Goal: Information Seeking & Learning: Learn about a topic

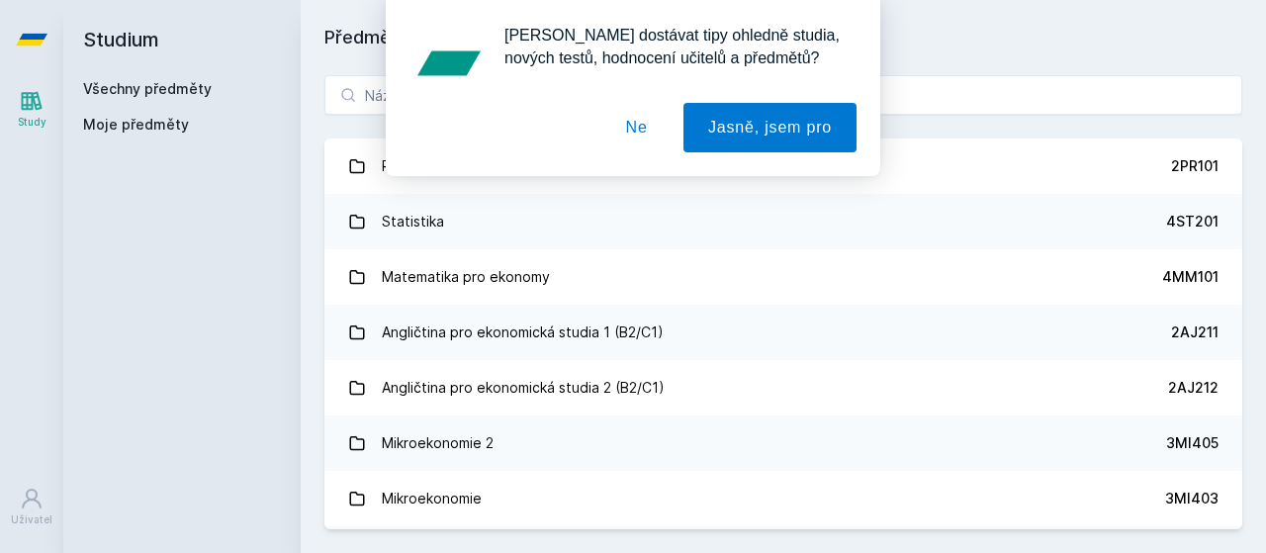
click at [481, 88] on img at bounding box center [448, 63] width 79 height 79
click at [655, 130] on button "Ne" at bounding box center [636, 127] width 71 height 49
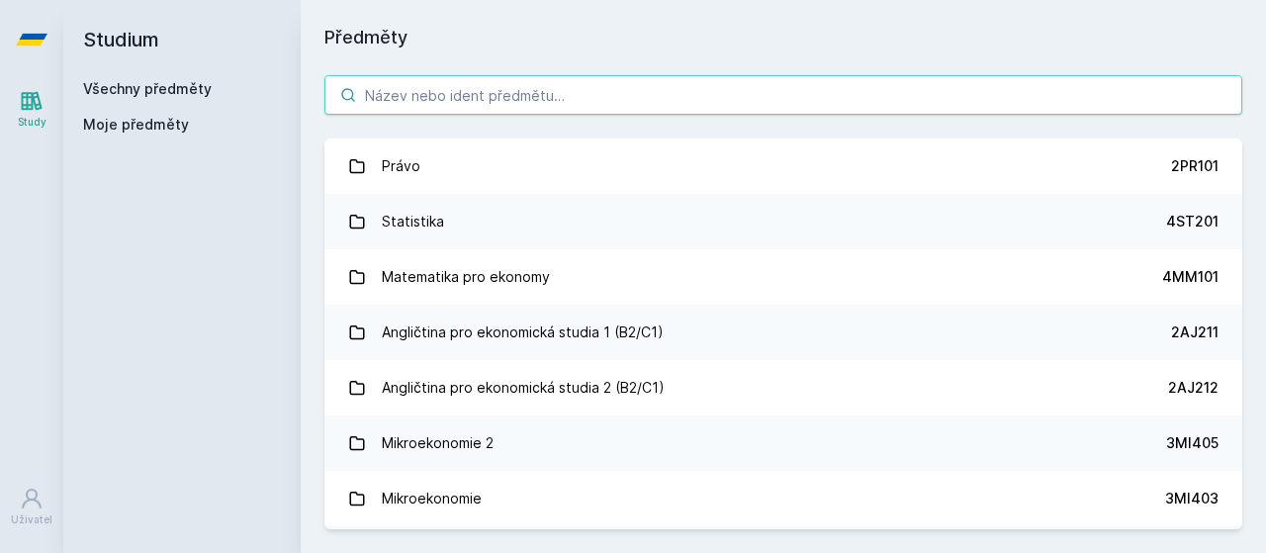
click at [574, 93] on input "search" at bounding box center [783, 95] width 918 height 40
paste input "4IT414"
type input "4IT414"
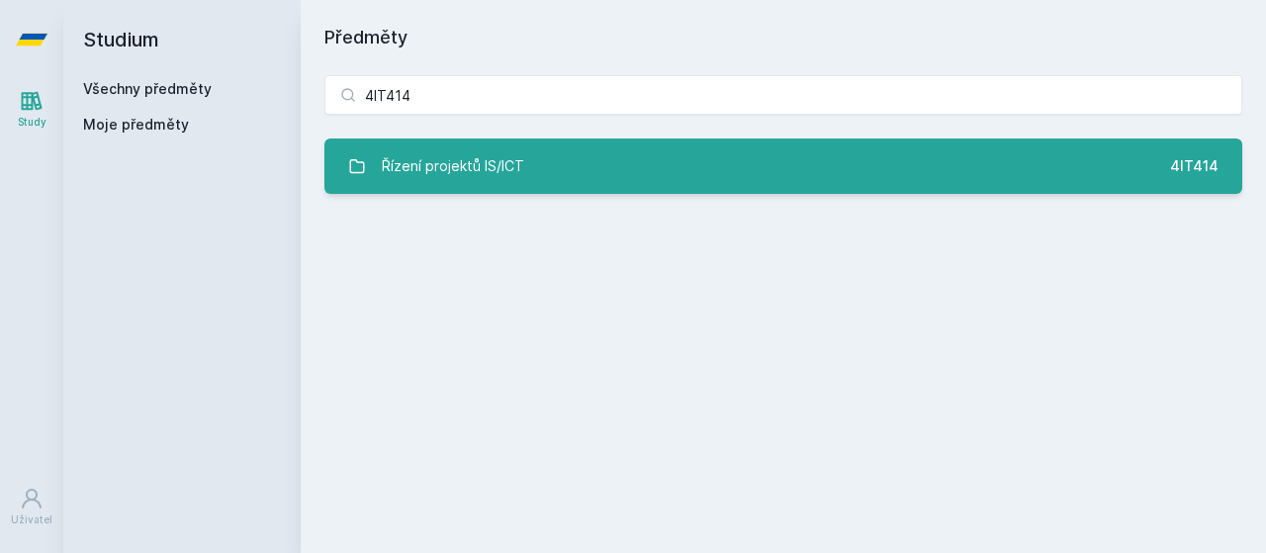
click at [599, 155] on link "Řízení projektů IS/ICT 4IT414" at bounding box center [783, 165] width 918 height 55
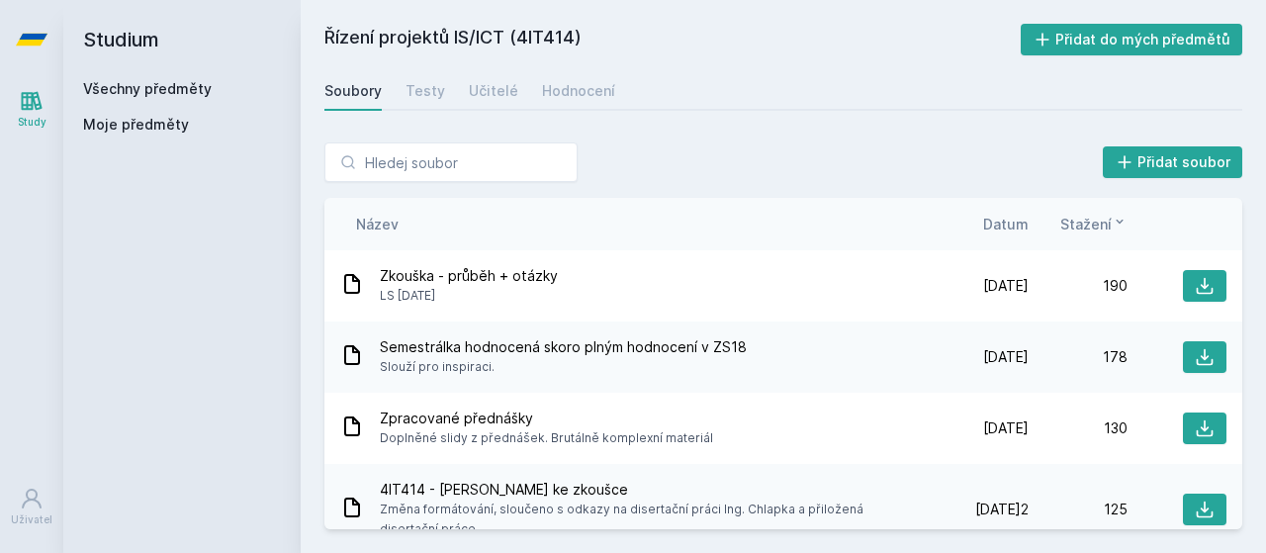
click at [993, 221] on span "Datum" at bounding box center [1005, 224] width 45 height 21
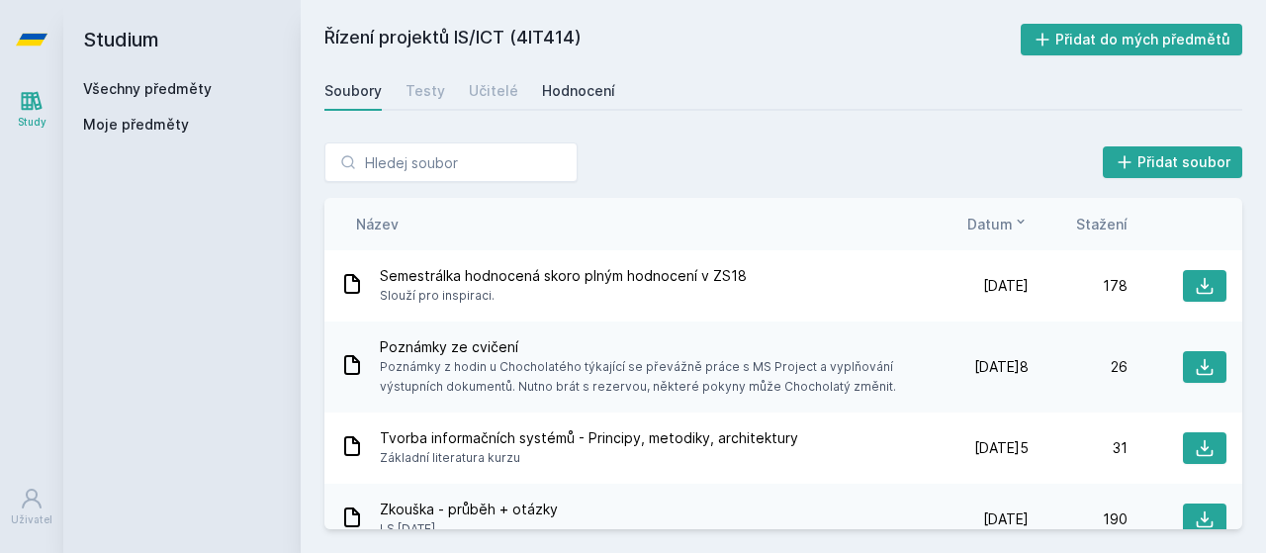
click at [564, 82] on div "Hodnocení" at bounding box center [578, 91] width 73 height 20
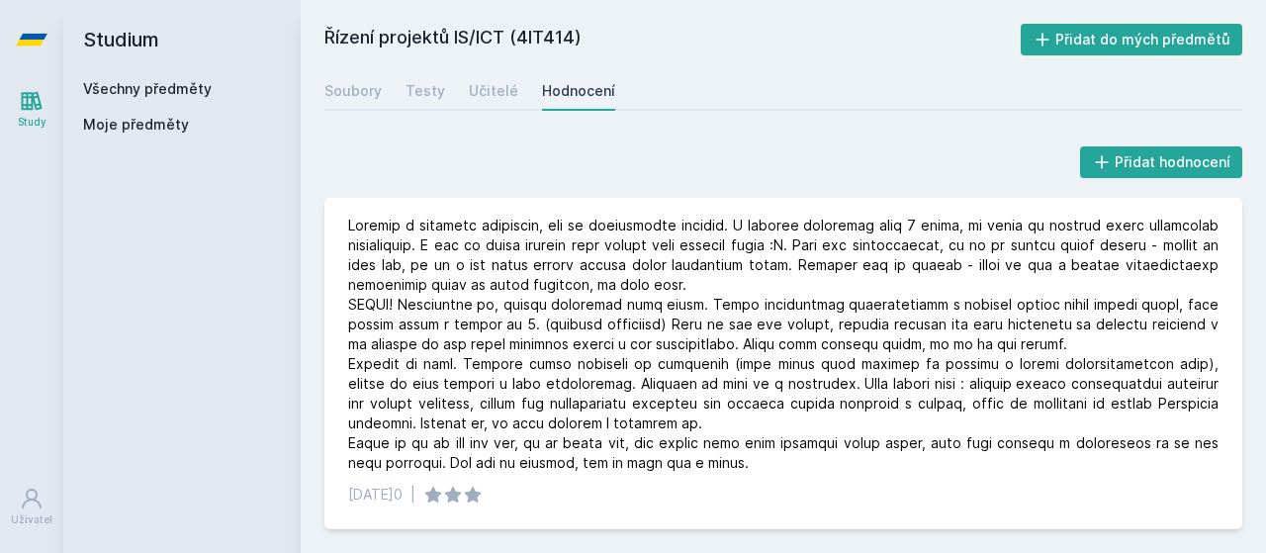
scroll to position [976, 0]
click at [503, 76] on link "Učitelé" at bounding box center [493, 91] width 49 height 40
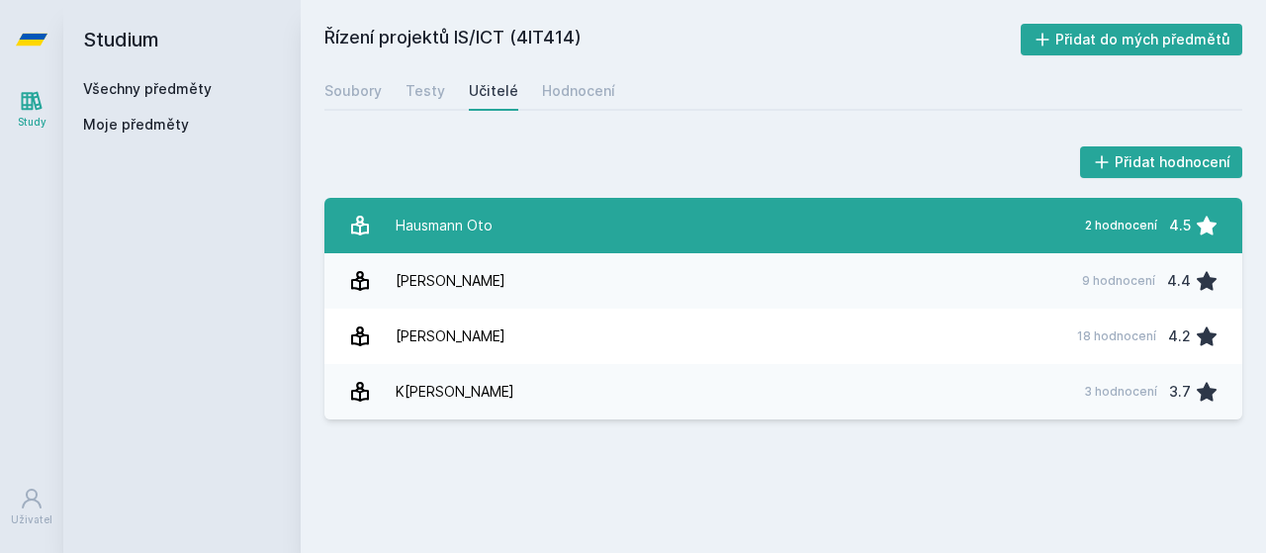
click at [501, 221] on link "H[PERSON_NAME] 2 hodnocení 4.5" at bounding box center [783, 225] width 918 height 55
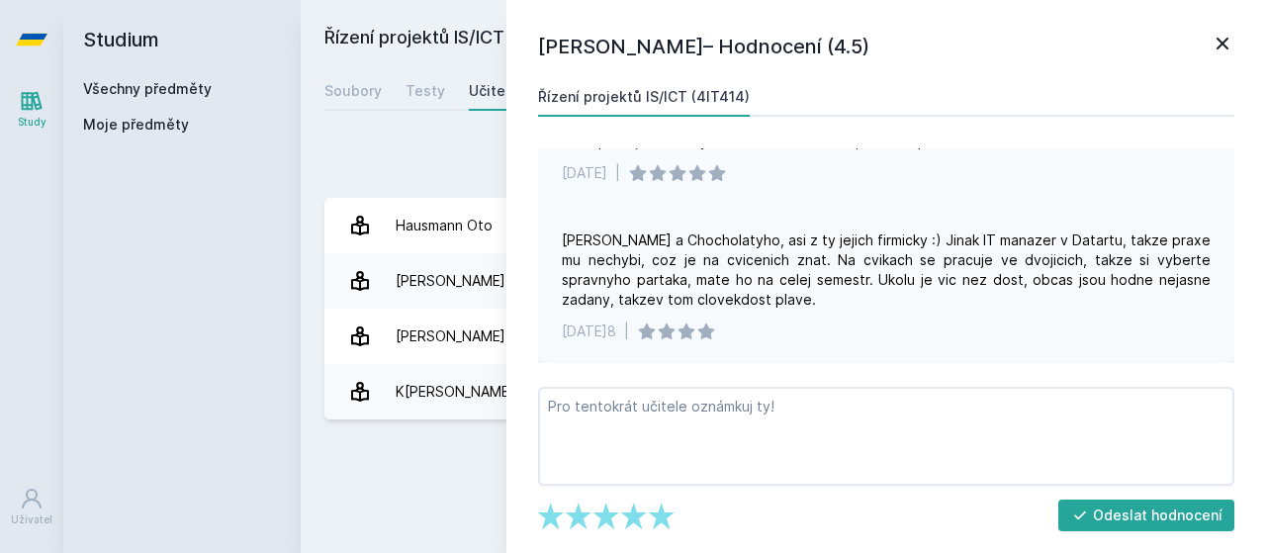
scroll to position [99, 0]
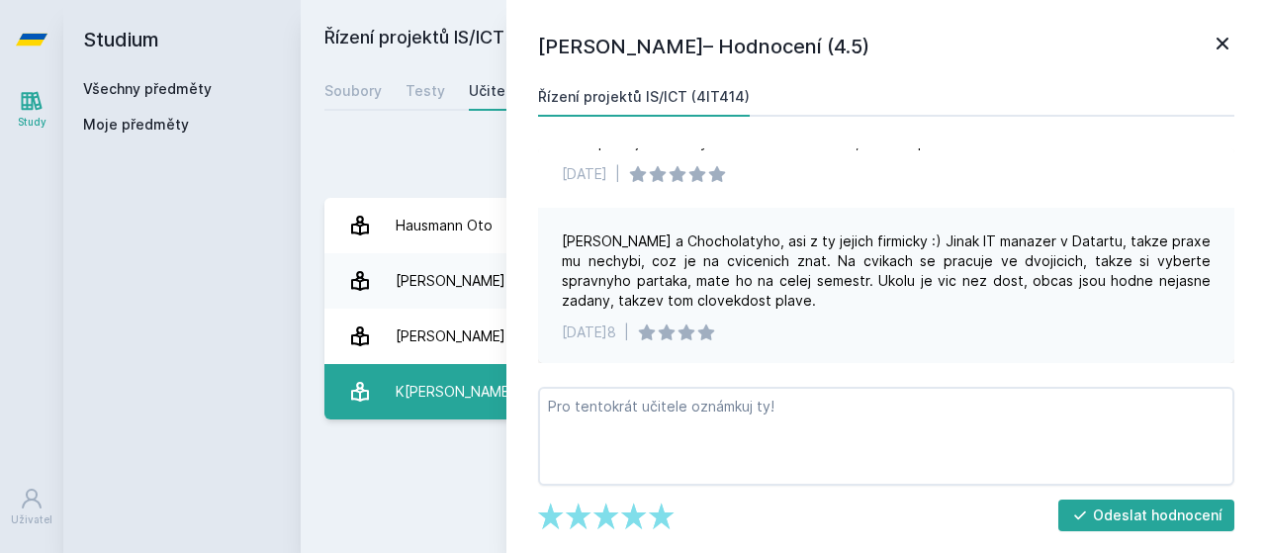
click at [466, 392] on div "K[PERSON_NAME]" at bounding box center [455, 392] width 119 height 40
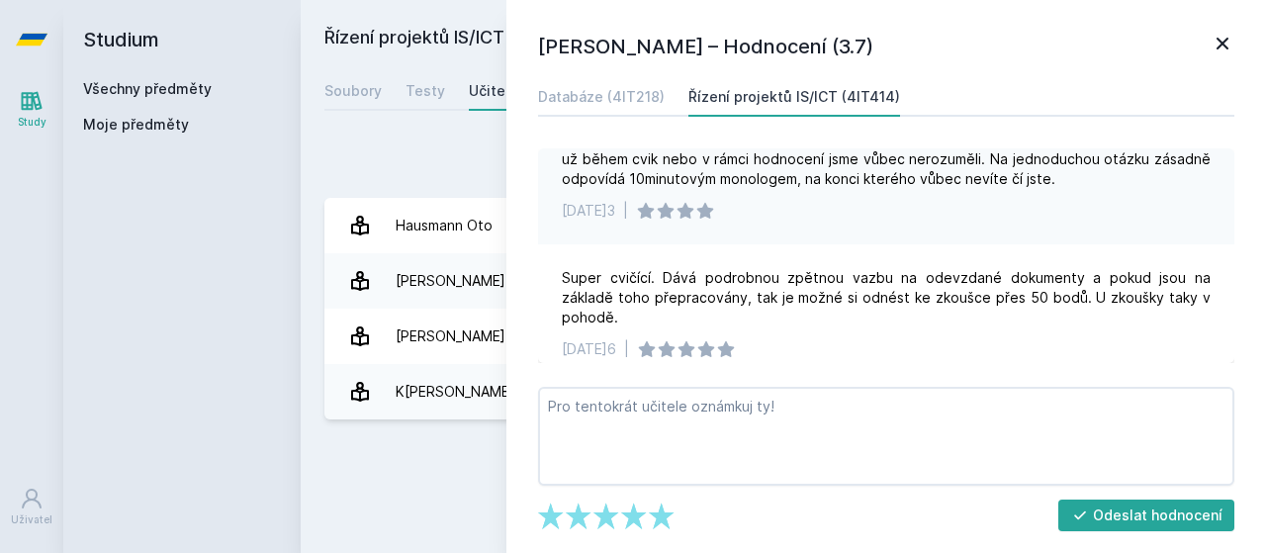
scroll to position [140, 0]
click at [477, 450] on div "Řízení projektů IS/ICT (4IT414) Přidat do mých předmětů [GEOGRAPHIC_DATA] Testy…" at bounding box center [783, 276] width 918 height 505
click at [444, 139] on div "Přidat hodnocení [PERSON_NAME] – Hodnocení (3.7) Databáze (4IT218) Řízení proje…" at bounding box center [783, 281] width 965 height 324
click at [1219, 51] on icon at bounding box center [1222, 44] width 24 height 24
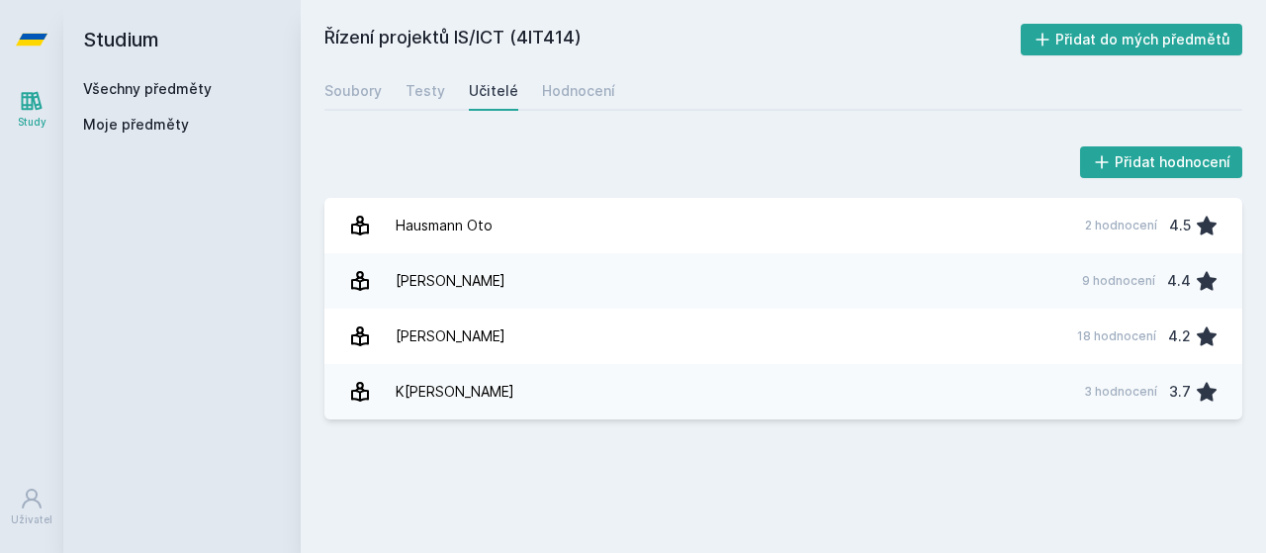
click at [536, 40] on h2 "Řízení projektů IS/ICT (4IT414)" at bounding box center [672, 40] width 696 height 32
copy h2 "4IT414"
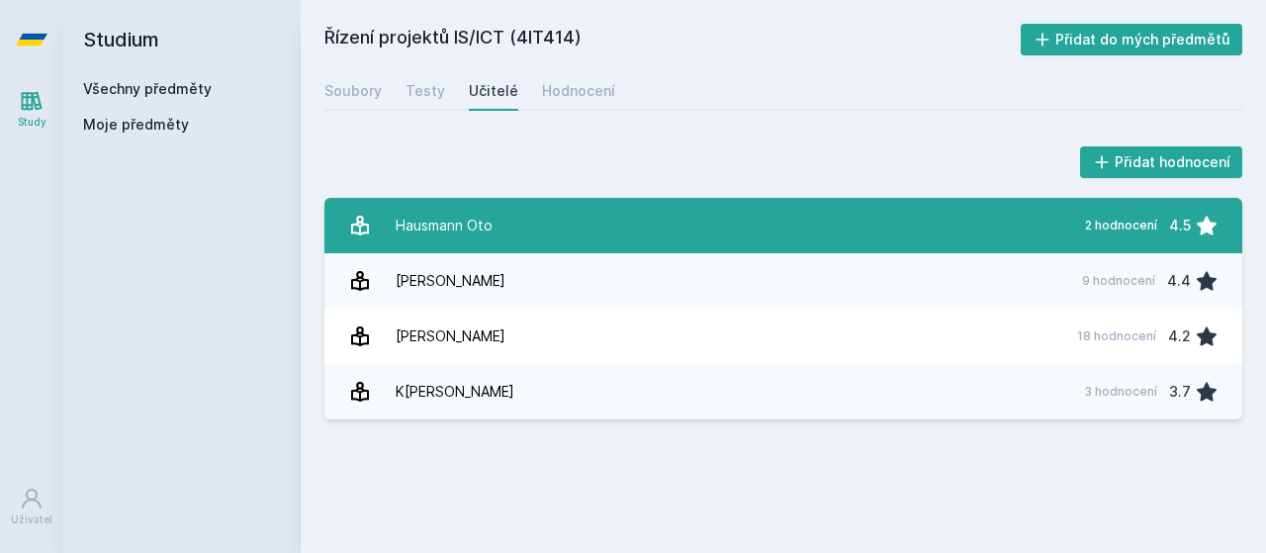
click at [517, 237] on link "H[PERSON_NAME] 2 hodnocení 4.5" at bounding box center [783, 225] width 918 height 55
